Goal: Transaction & Acquisition: Purchase product/service

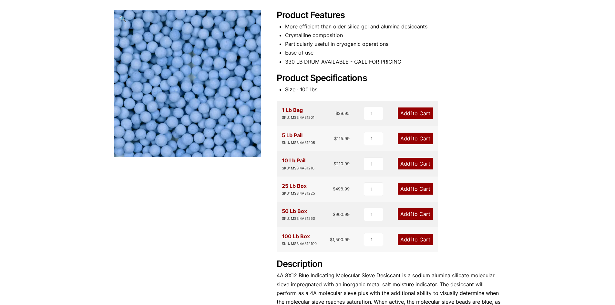
scroll to position [97, 0]
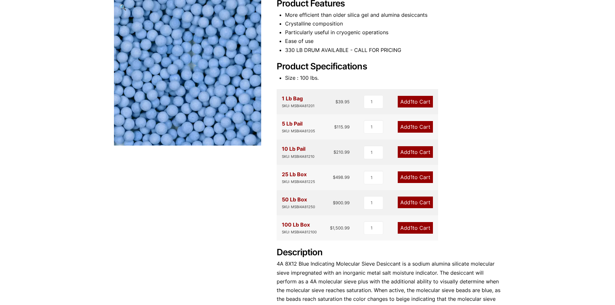
drag, startPoint x: 417, startPoint y: 152, endPoint x: 388, endPoint y: 165, distance: 32.4
click at [417, 152] on link "Add 1 to Cart" at bounding box center [414, 152] width 35 height 12
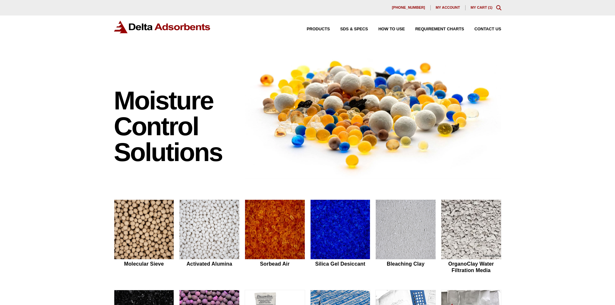
click at [482, 7] on link "My Cart ( 1 )" at bounding box center [481, 7] width 22 height 4
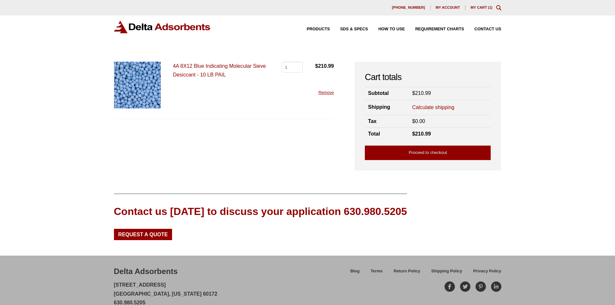
drag, startPoint x: 434, startPoint y: 150, endPoint x: 349, endPoint y: 176, distance: 89.4
click at [434, 151] on link "Proceed to checkout" at bounding box center [428, 152] width 126 height 15
